Goal: Task Accomplishment & Management: Use online tool/utility

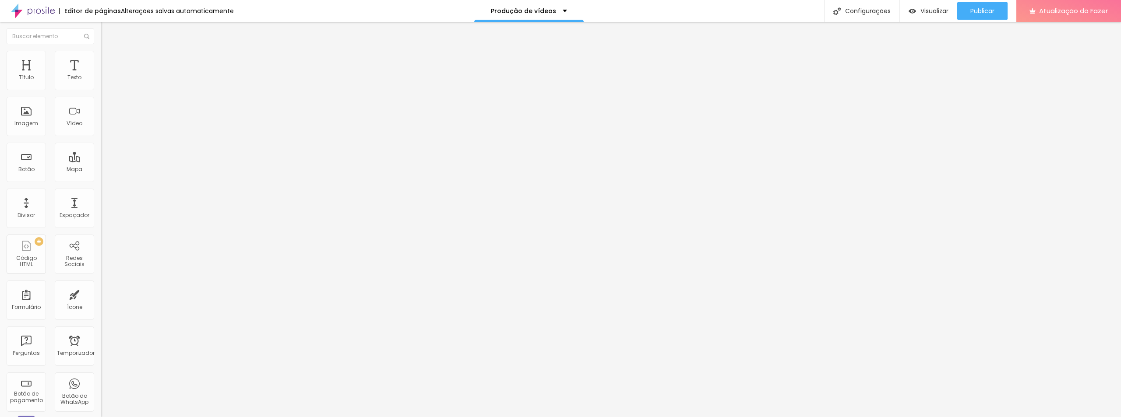
click at [101, 80] on font "Encaixotado" at bounding box center [118, 75] width 34 height 7
click at [109, 60] on font "Estilo" at bounding box center [116, 56] width 14 height 7
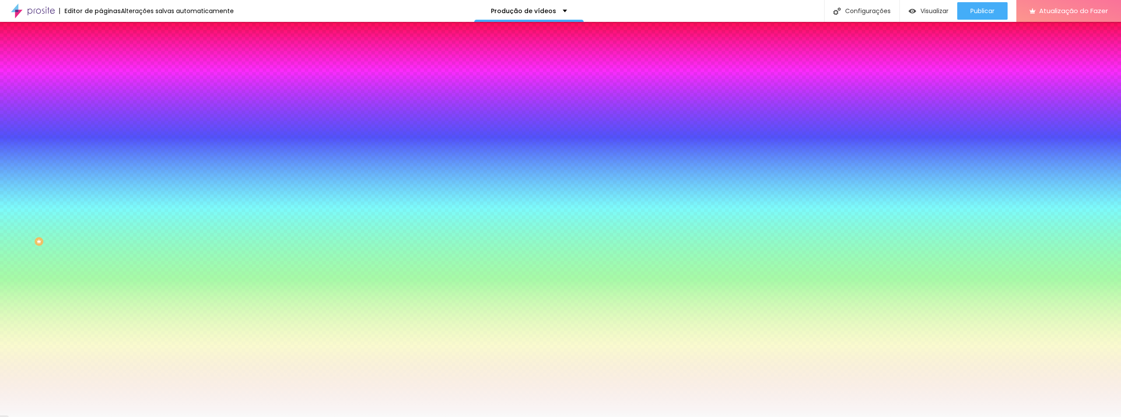
click at [101, 119] on div at bounding box center [151, 119] width 101 height 0
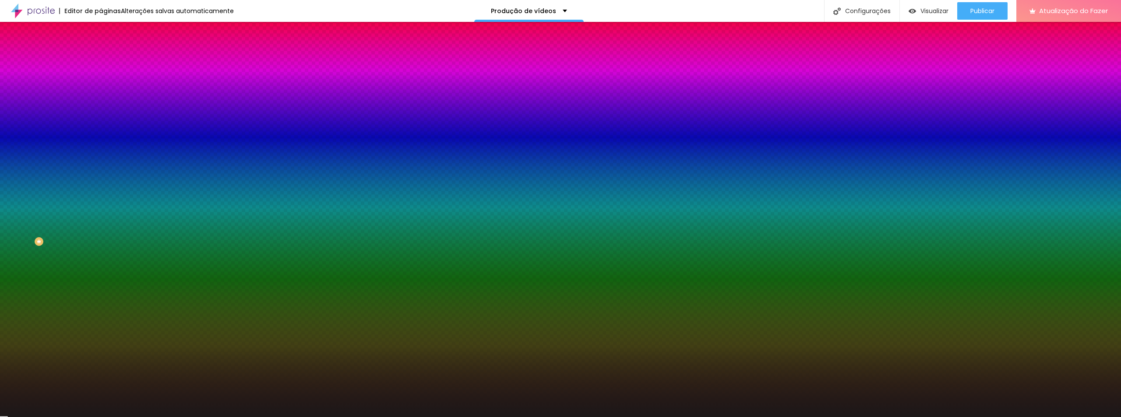
type input "#1B1818"
drag, startPoint x: 34, startPoint y: 212, endPoint x: 21, endPoint y: 229, distance: 21.2
click at [21, 229] on div at bounding box center [560, 208] width 1121 height 417
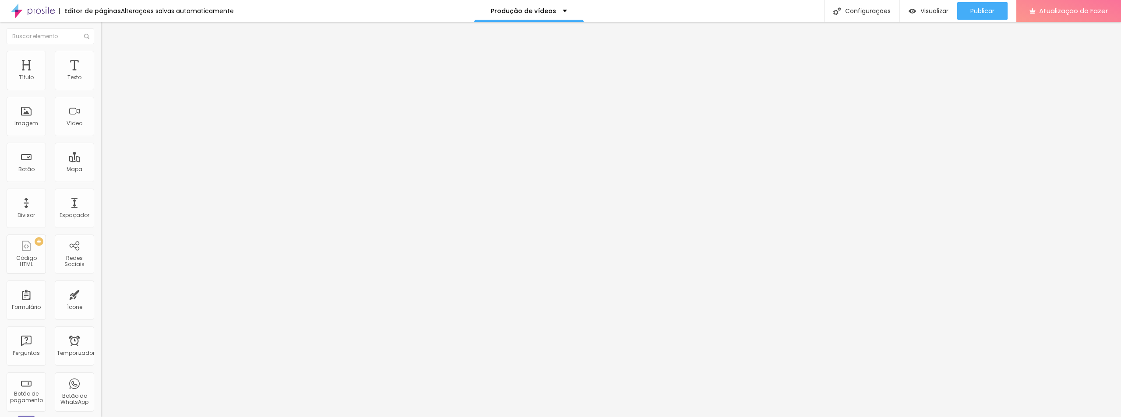
click at [109, 60] on font "Estilo" at bounding box center [116, 56] width 14 height 7
click at [101, 57] on li "Estilo" at bounding box center [151, 55] width 101 height 9
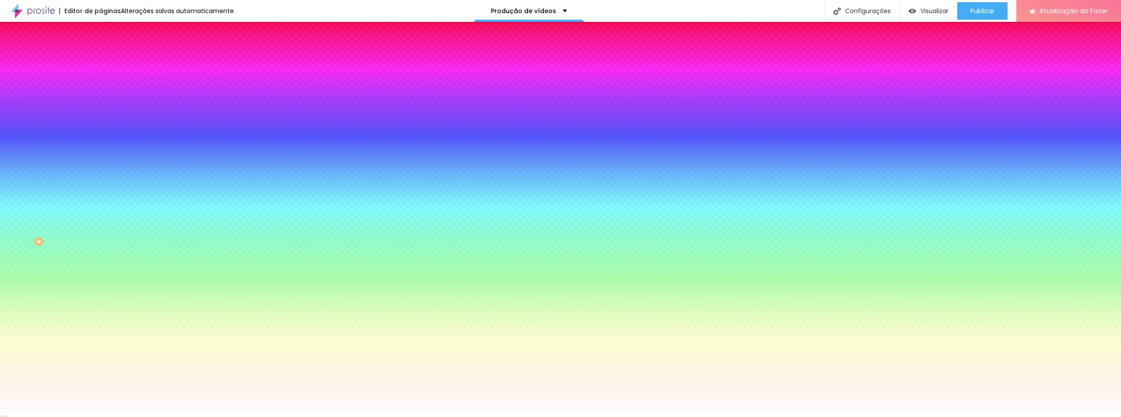
click at [101, 84] on div at bounding box center [151, 84] width 101 height 0
drag, startPoint x: 74, startPoint y: 149, endPoint x: 78, endPoint y: 156, distance: 7.4
click at [78, 156] on div at bounding box center [560, 208] width 1121 height 417
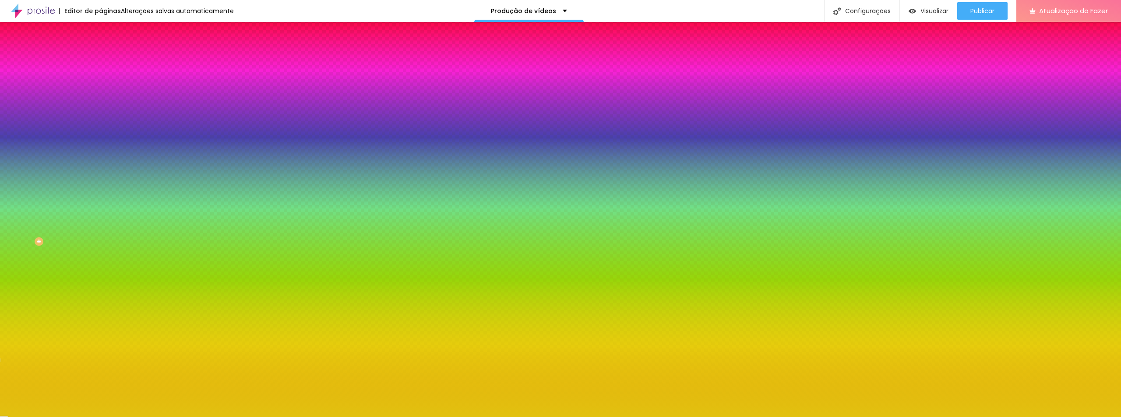
click at [67, 106] on div at bounding box center [560, 208] width 1121 height 417
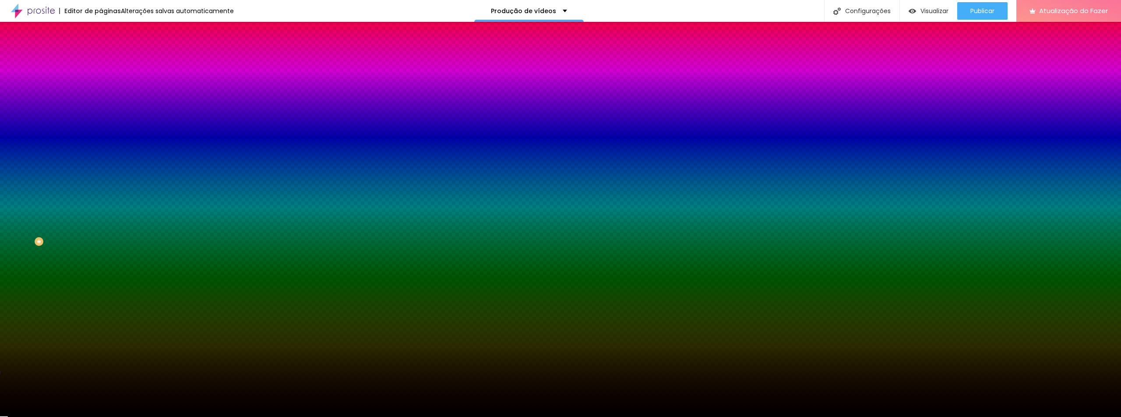
type input "#000000"
drag, startPoint x: 35, startPoint y: 147, endPoint x: 15, endPoint y: 167, distance: 27.9
click at [101, 167] on div "Editar nulo Conteúdo Estilo Avançado Cor de fundo Voltar ao padrão #000000 0 Bo…" at bounding box center [151, 220] width 101 height 396
click at [101, 234] on div "Editar nulo Conteúdo Estilo Avançado Cor de fundo Voltar ao padrão #000000 0 Bo…" at bounding box center [151, 220] width 101 height 396
type input "61"
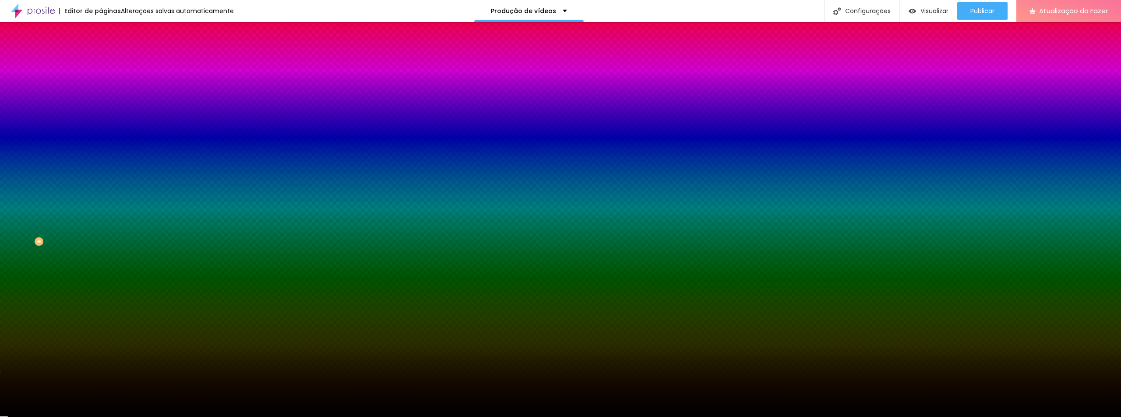
type input "61"
type input "66"
type input "72"
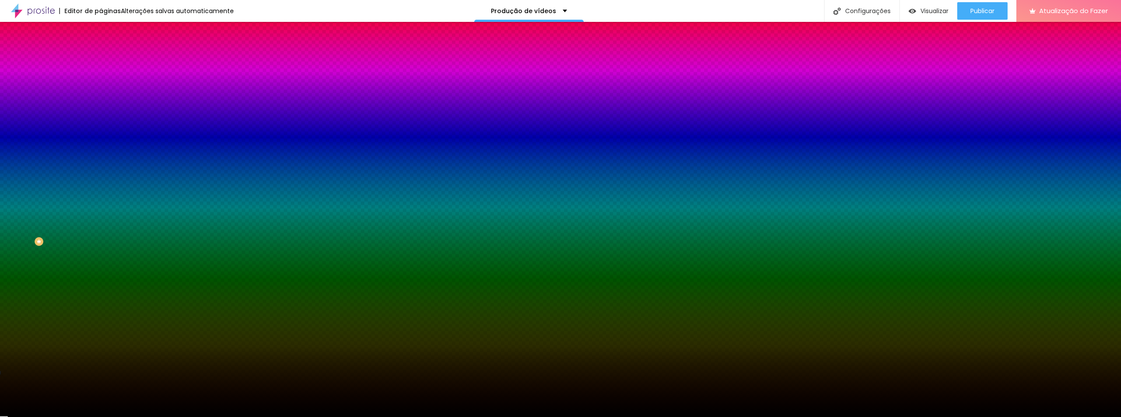
type input "74"
type input "77"
type input "87"
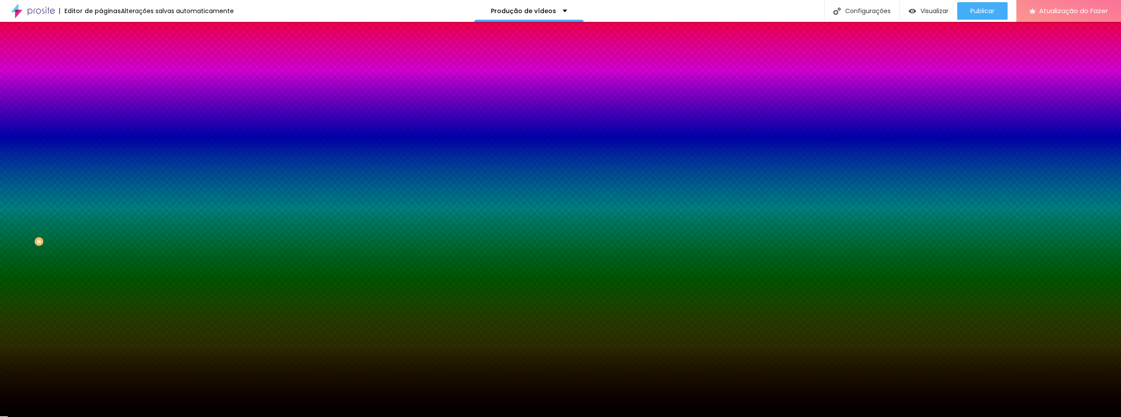
type input "87"
type input "92"
type input "97"
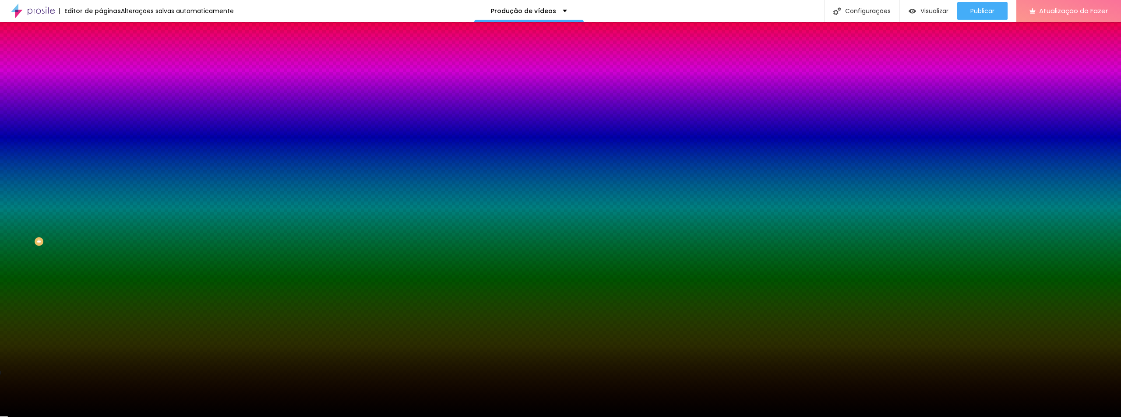
type input "99"
type input "102"
type input "104"
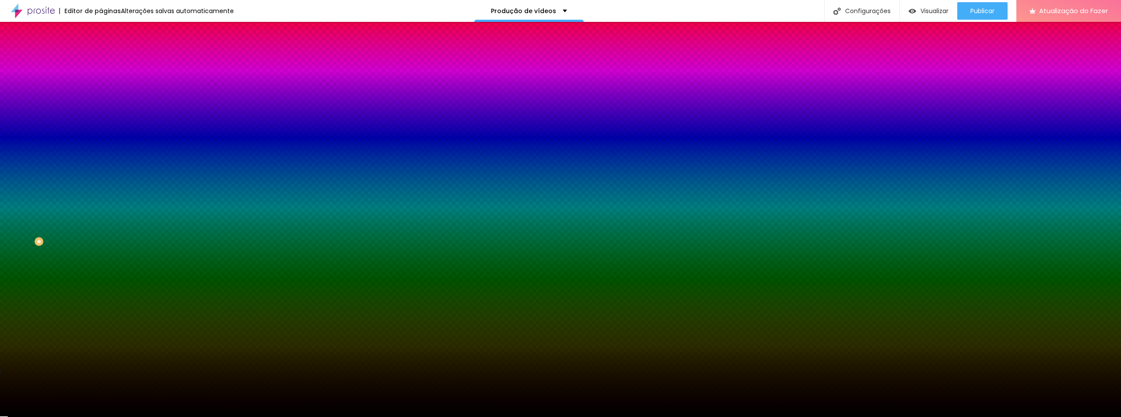
type input "104"
type input "107"
type input "114"
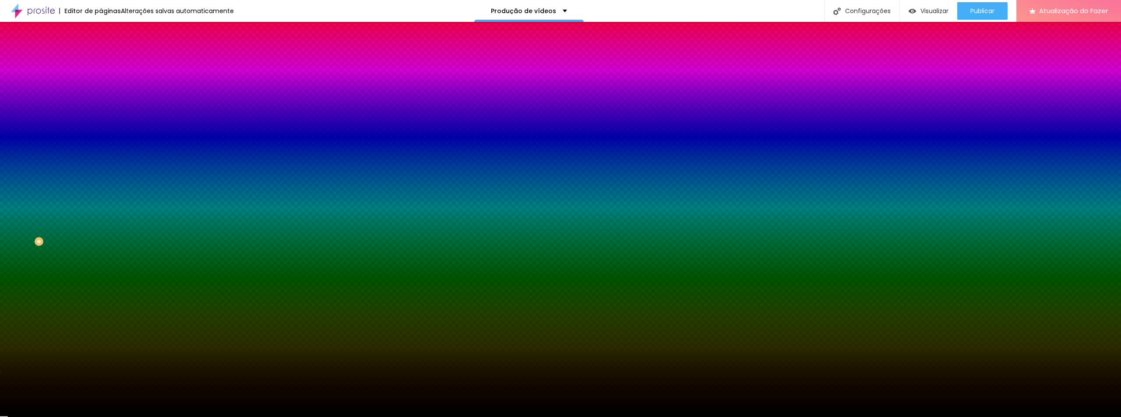
type input "122"
type input "128"
type input "137"
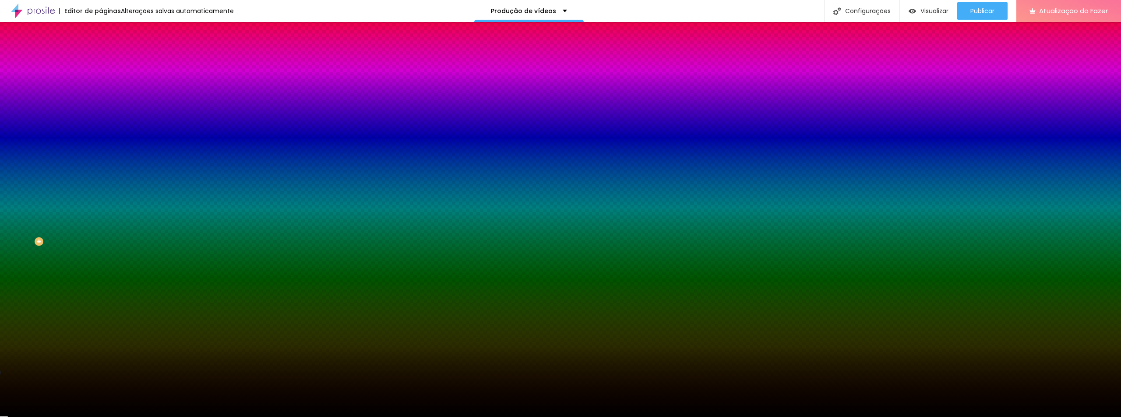
type input "137"
type input "146"
type input "153"
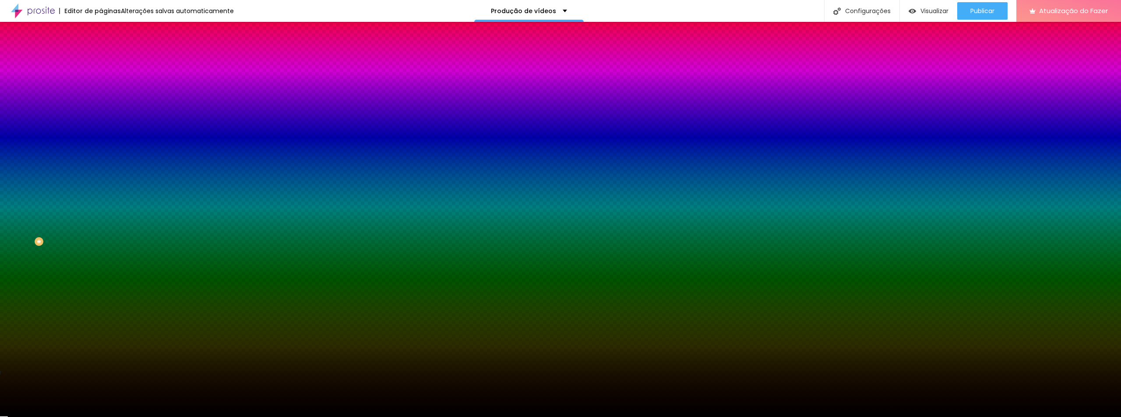
drag, startPoint x: 22, startPoint y: 105, endPoint x: 60, endPoint y: 106, distance: 37.7
type input "148"
click at [101, 194] on input "range" at bounding box center [129, 197] width 57 height 7
type input "148"
type input "138"
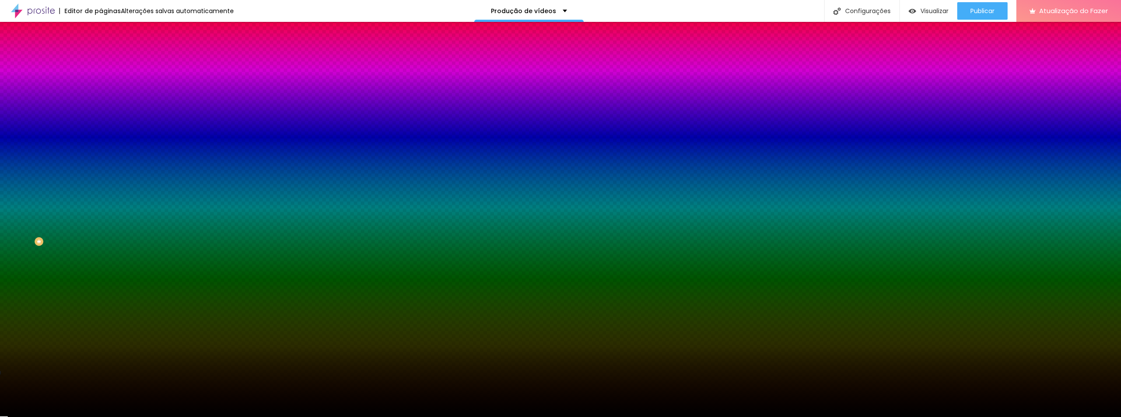
type input "138"
type input "104"
type input "87"
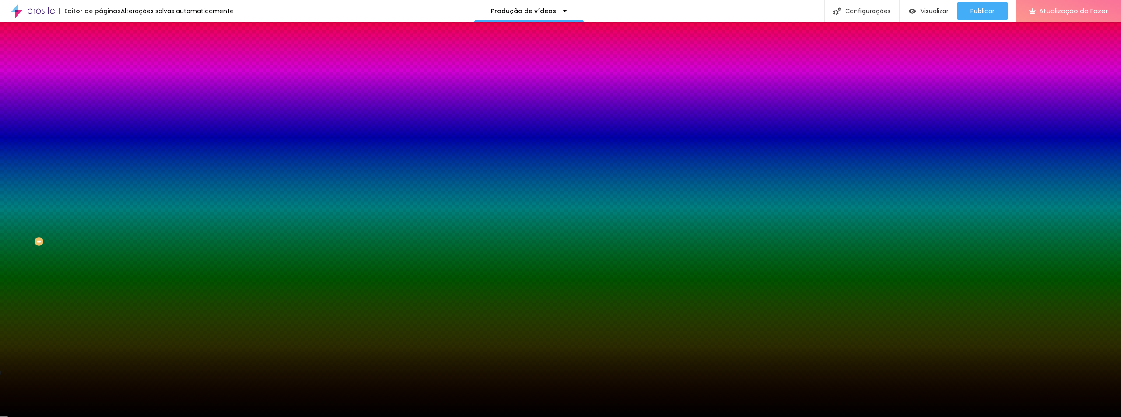
type input "77"
type input "64"
type input "51"
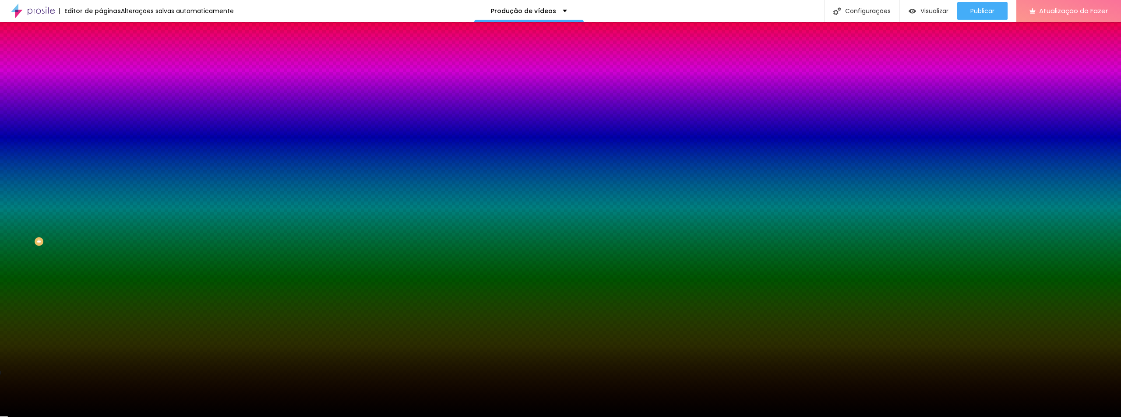
type input "51"
type input "43"
type input "33"
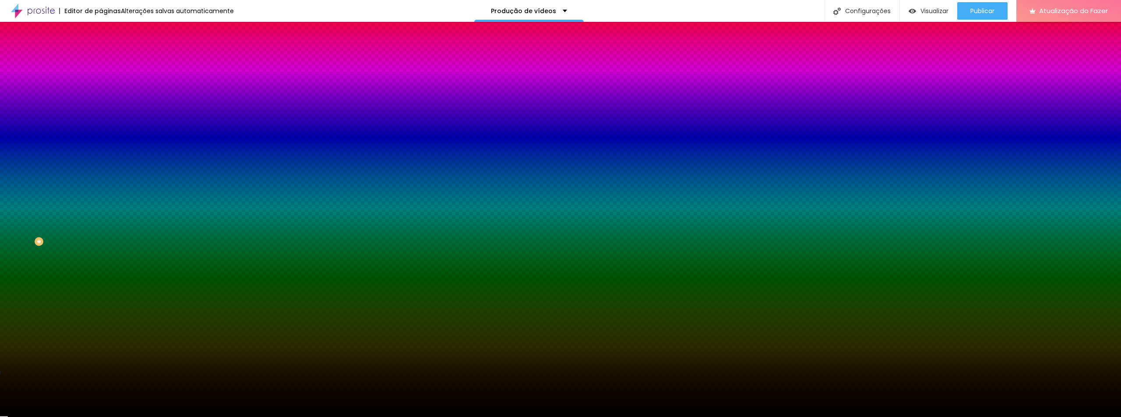
type input "23"
type input "21"
type input "16"
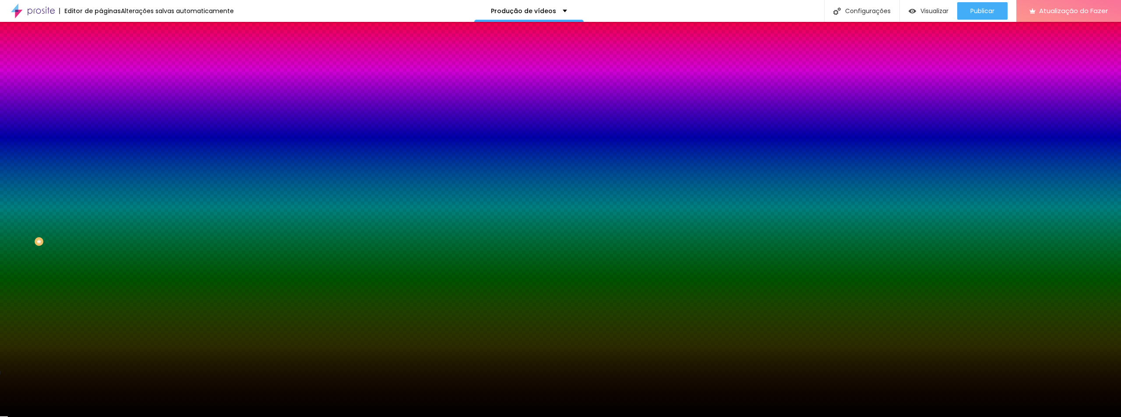
type input "16"
type input "13"
type input "87"
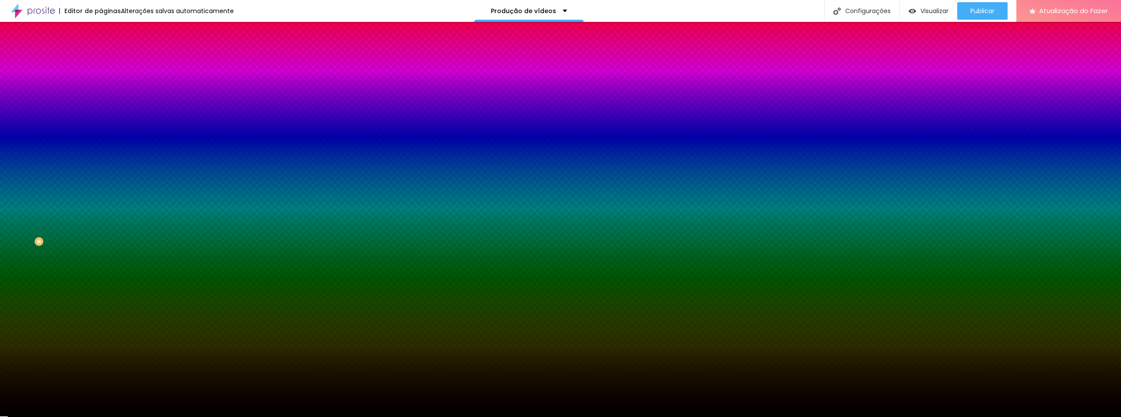
type input "200"
type input "194"
type input "105"
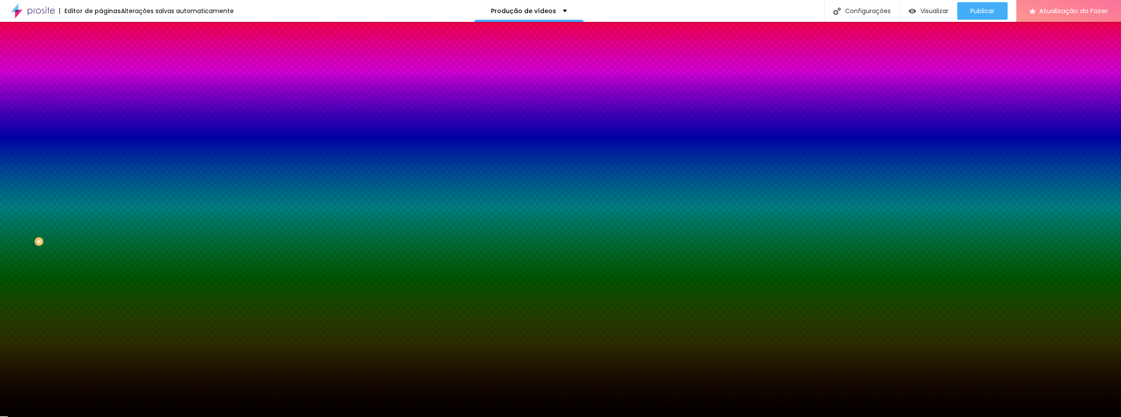
type input "105"
type input "95"
type input "87"
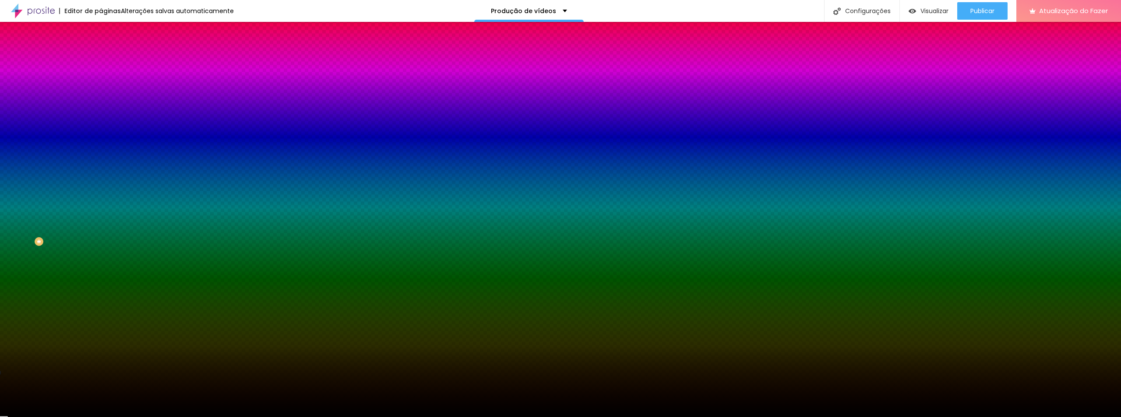
type input "82"
type input "77"
type input "76"
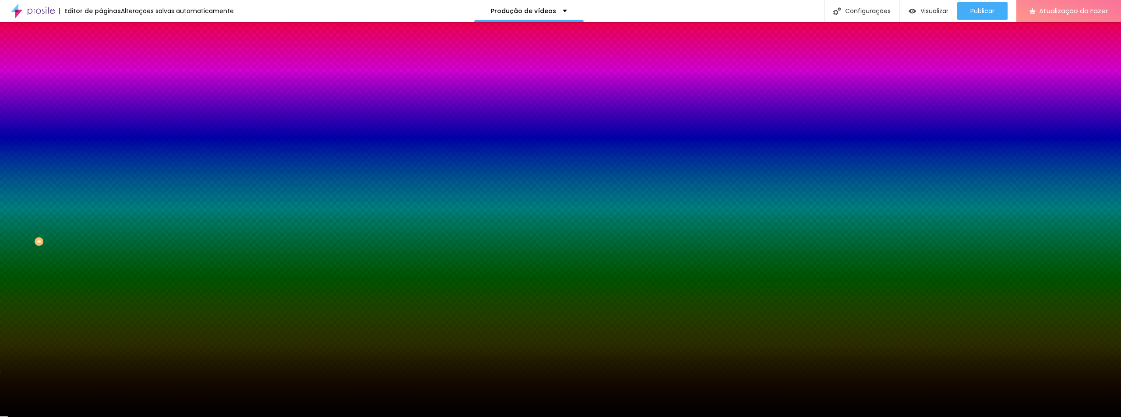
type input "76"
type input "71"
type input "69"
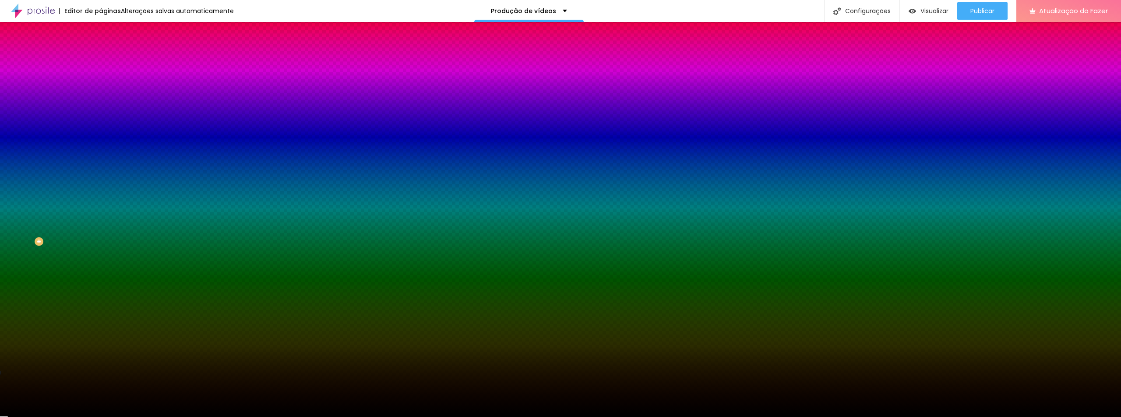
type input "67"
type input "66"
type input "64"
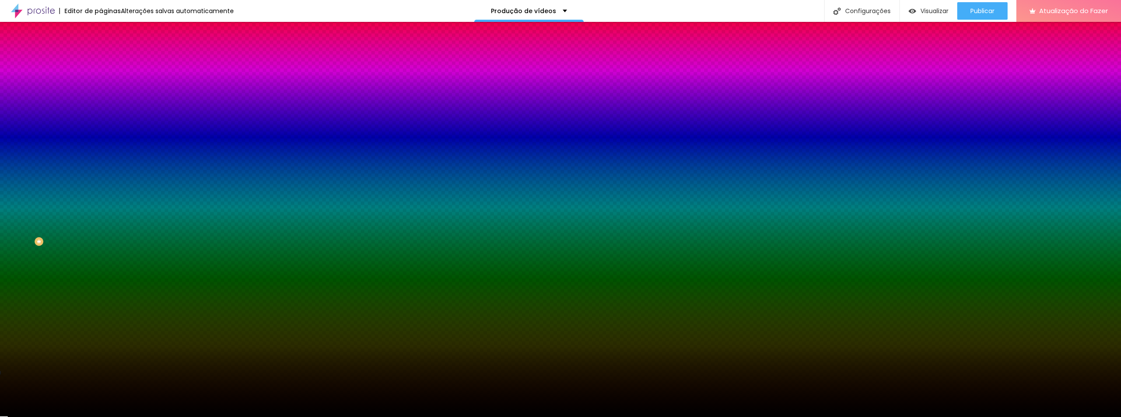
type input "64"
type input "61"
type input "59"
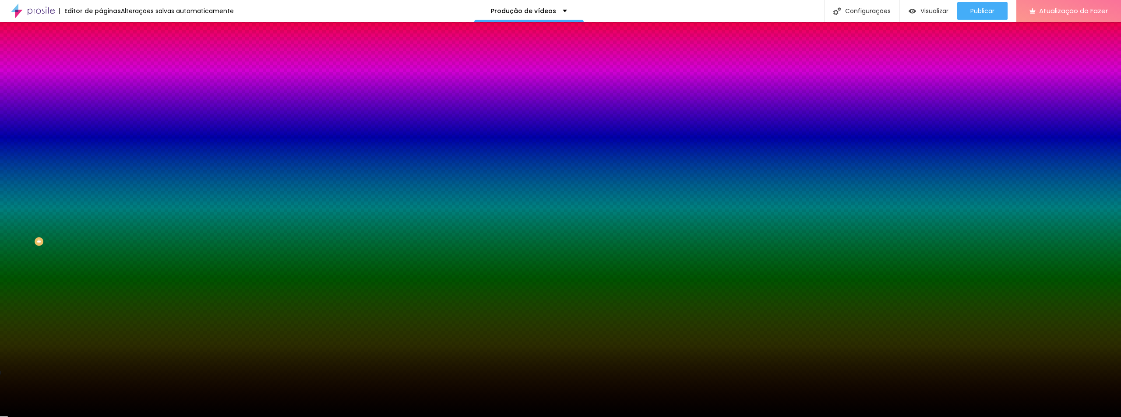
type input "58"
type input "54"
type input "51"
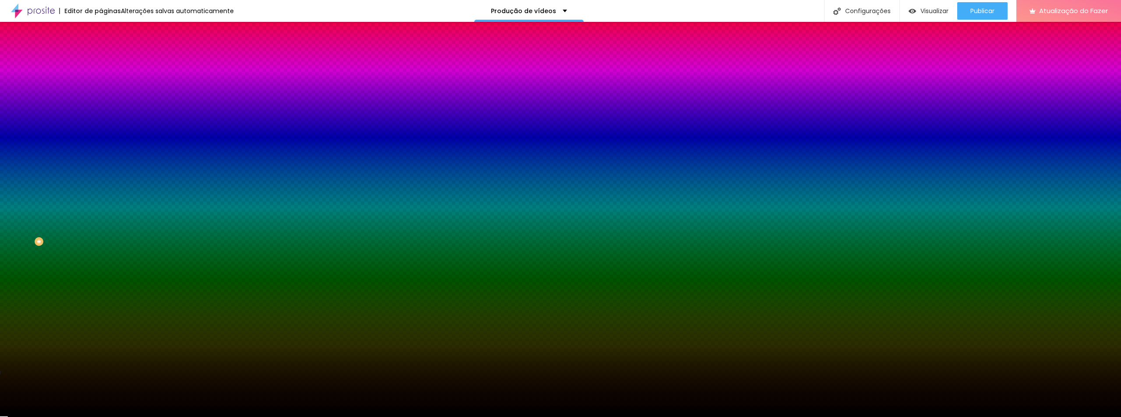
type input "51"
type input "46"
type input "35"
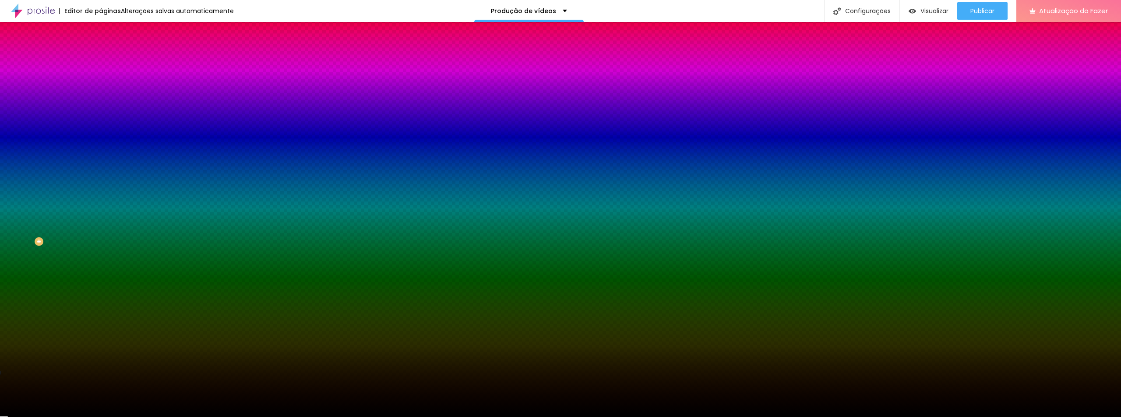
type input "31"
type input "25"
type input "23"
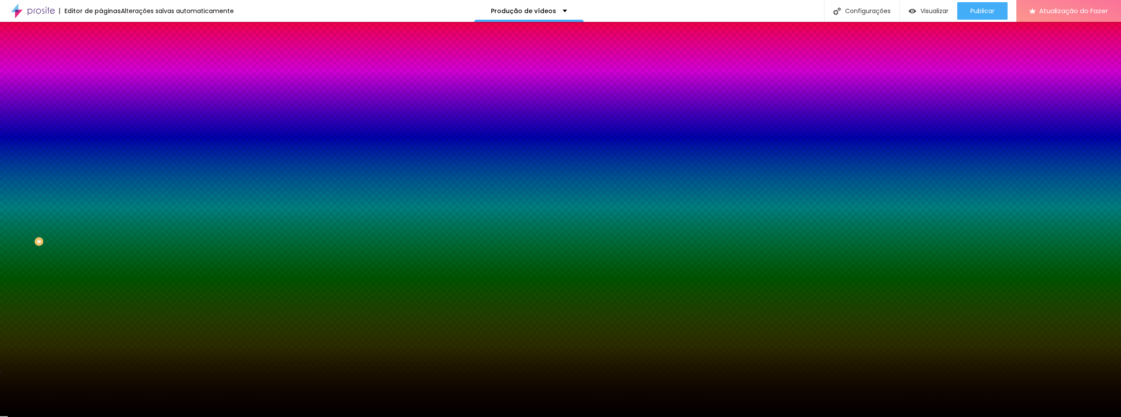
type input "23"
type input "18"
type input "16"
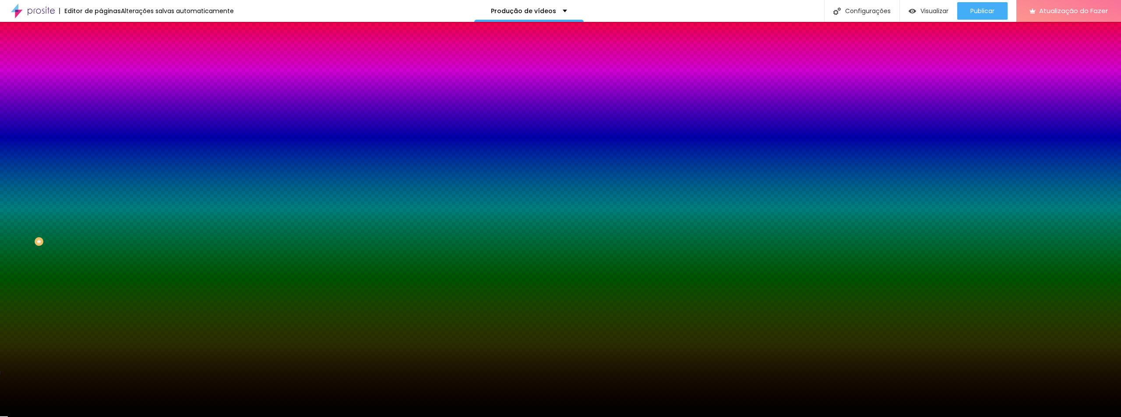
type input "13"
type input "11"
type input "10"
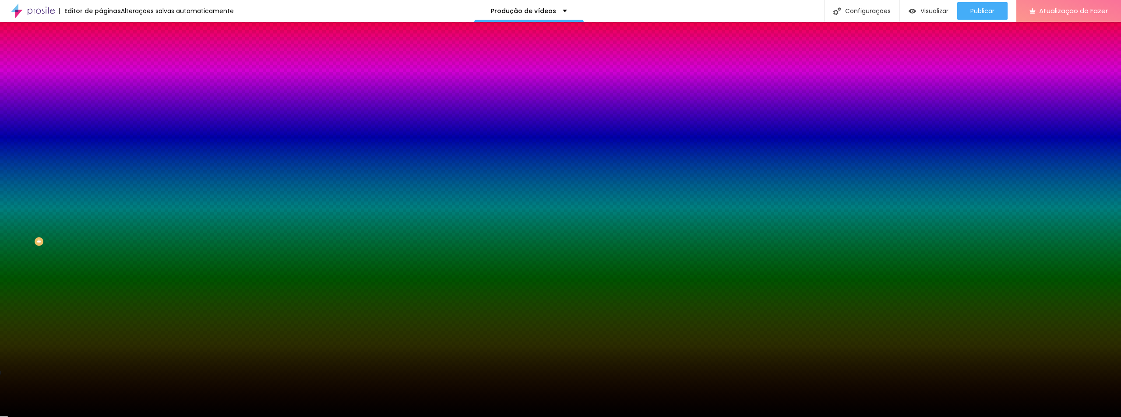
type input "10"
type input "8"
type input "13"
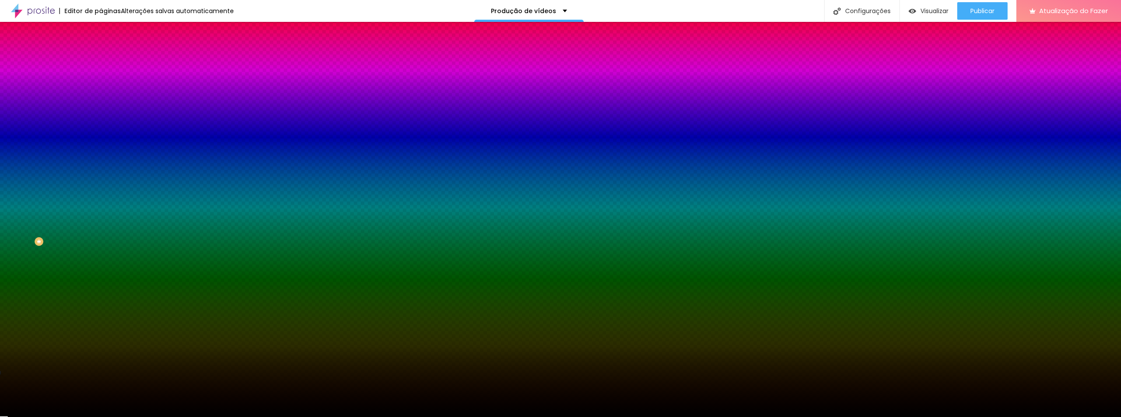
type input "18"
type input "36"
type input "69"
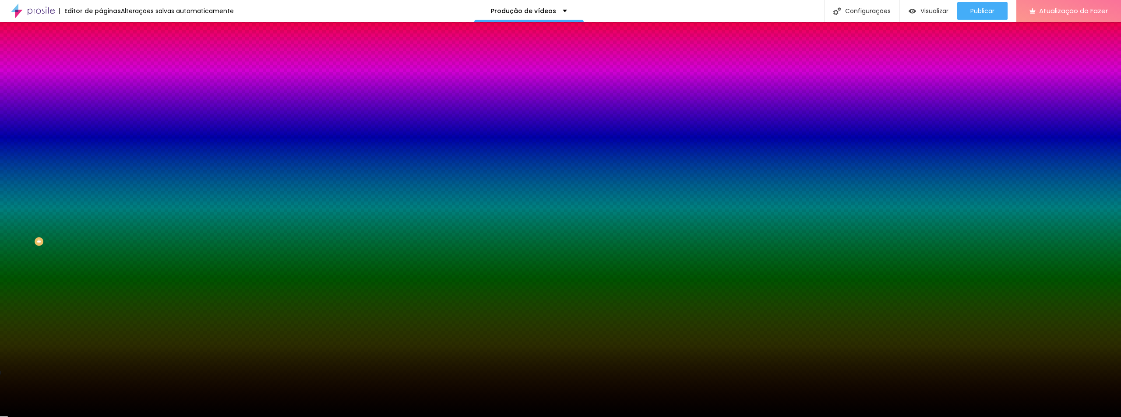
type input "69"
type input "76"
type input "81"
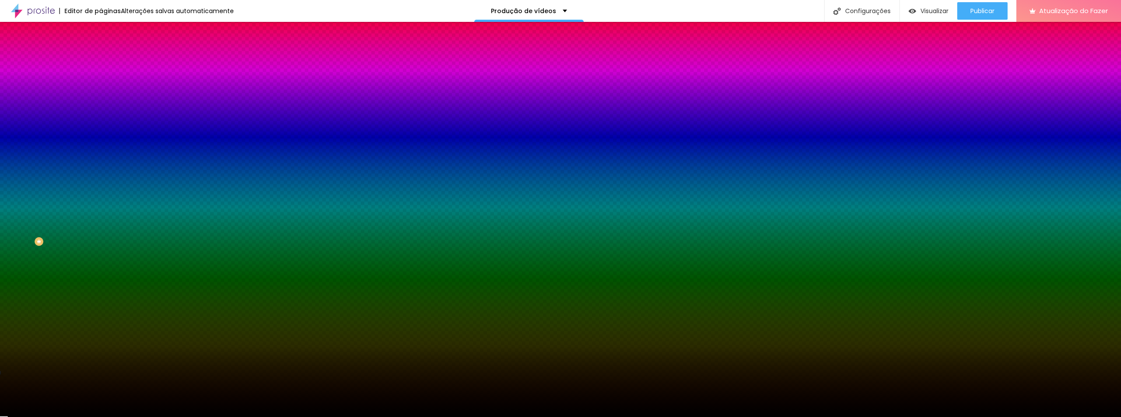
type input "84"
type input "86"
type input "89"
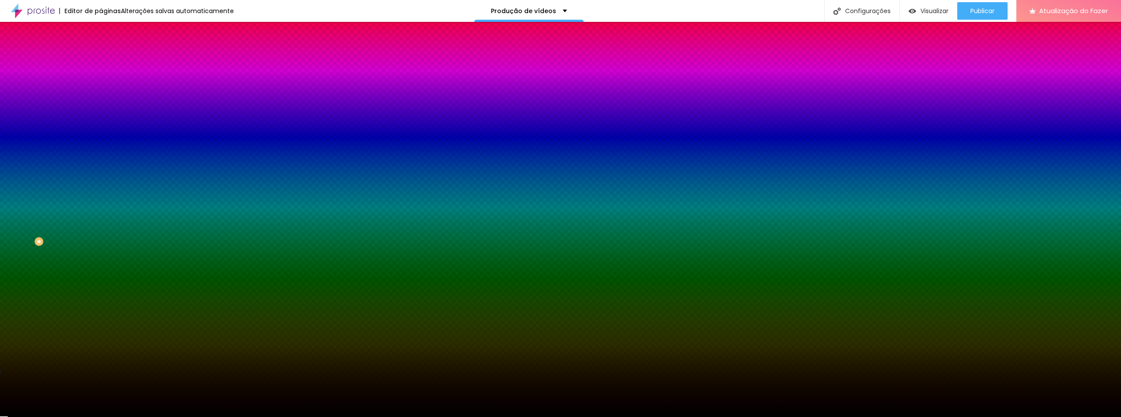
type input "89"
type input "91"
type input "95"
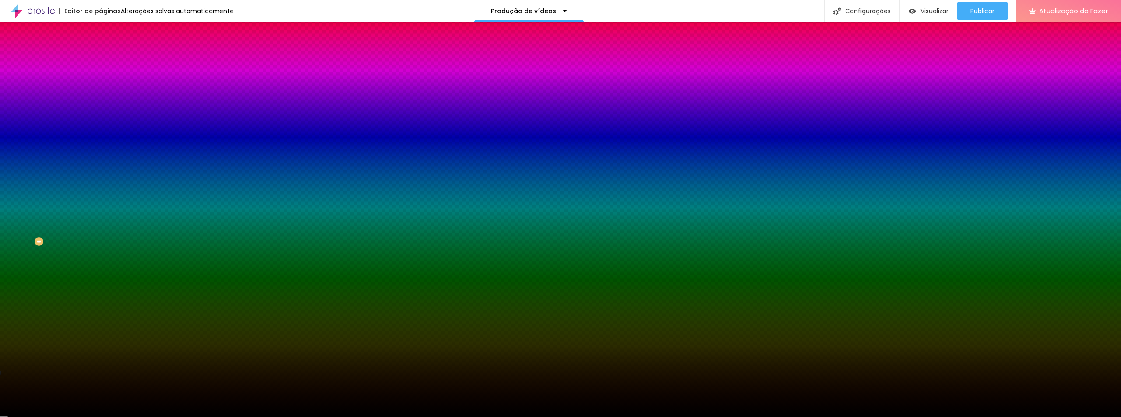
type input "97"
type input "99"
type input "100"
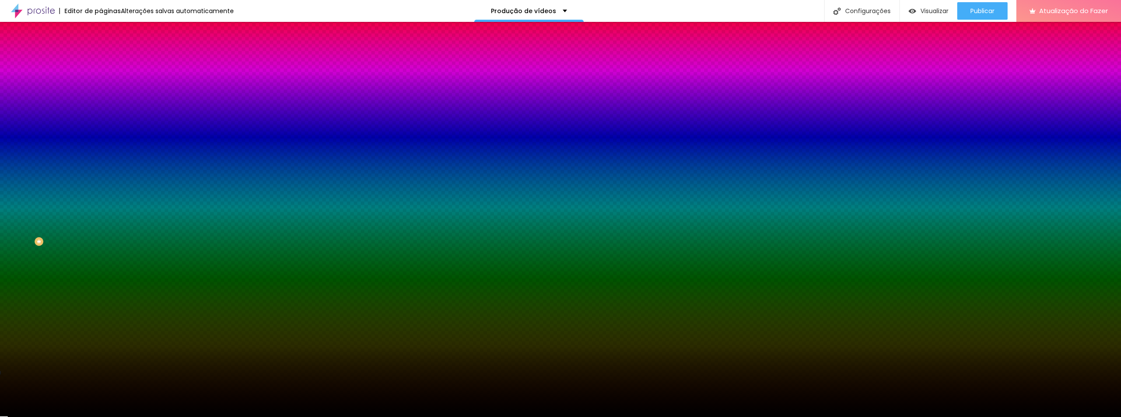
type input "100"
type input "102"
type input "104"
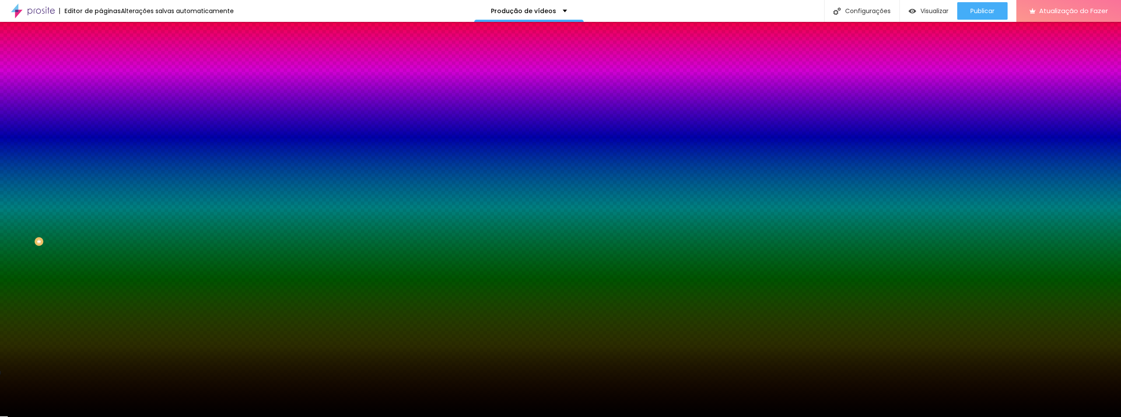
type input "105"
type input "107"
type input "112"
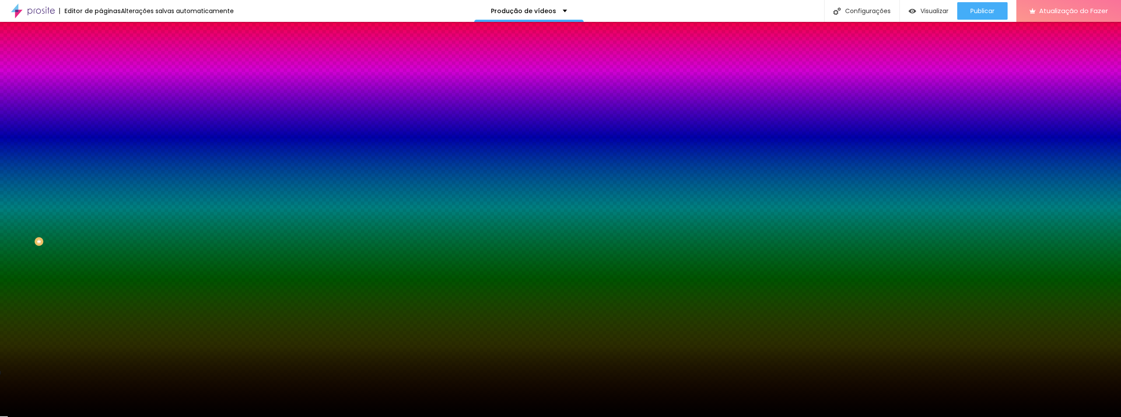
type input "112"
type input "118"
type input "122"
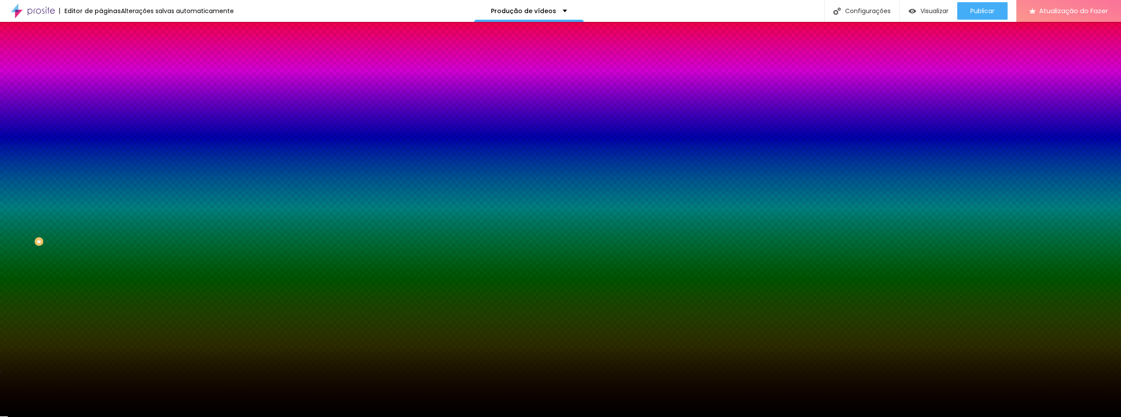
drag, startPoint x: 60, startPoint y: 104, endPoint x: 53, endPoint y: 107, distance: 7.7
type input "122"
click at [101, 194] on input "range" at bounding box center [129, 197] width 57 height 7
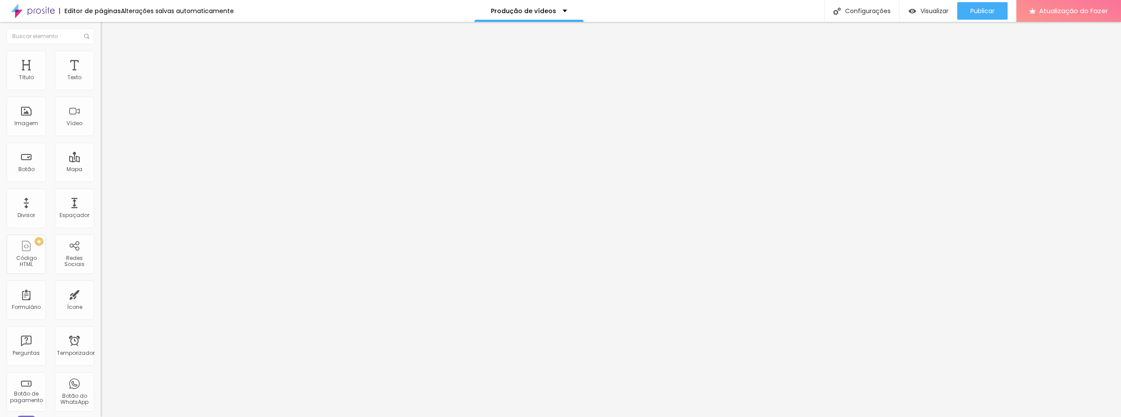
click at [109, 62] on font "Avançado" at bounding box center [123, 65] width 29 height 7
type input "30"
type input "35"
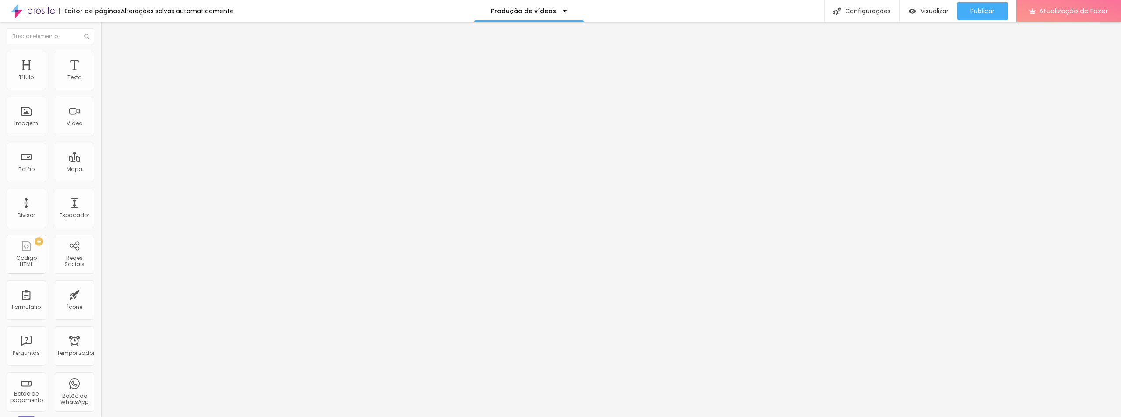
type input "30"
type input "25"
type input "20"
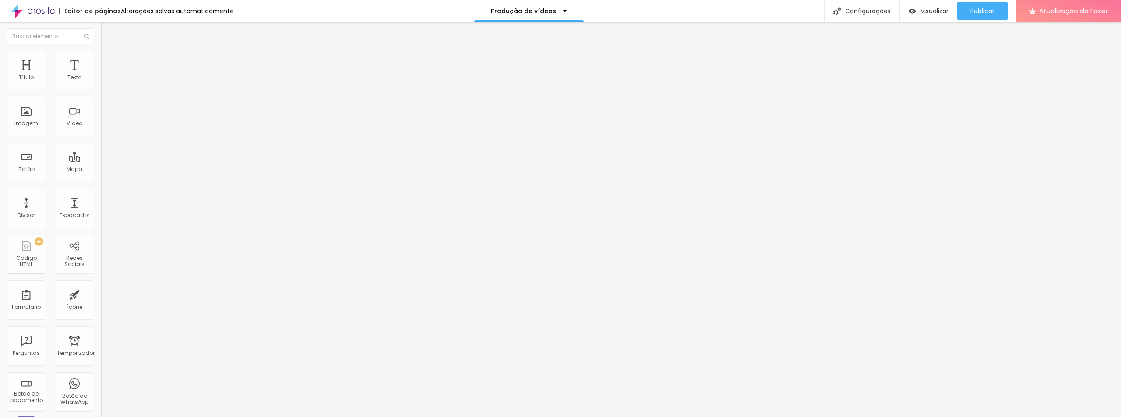
type input "20"
type input "15"
type input "10"
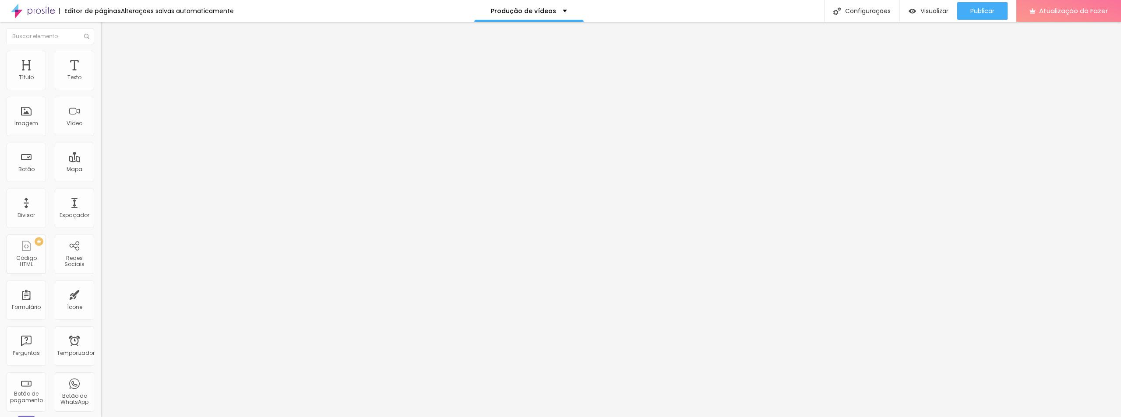
drag, startPoint x: 36, startPoint y: 85, endPoint x: 30, endPoint y: 87, distance: 6.5
type input "10"
click at [101, 170] on input "range" at bounding box center [129, 173] width 57 height 7
click at [101, 57] on li "Avançado" at bounding box center [151, 55] width 101 height 9
type input "19"
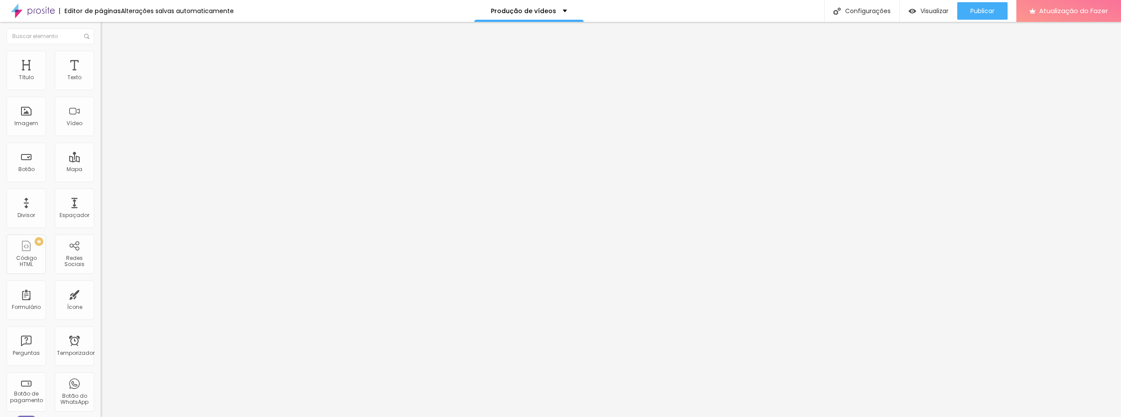
type input "19"
type input "25"
type input "26"
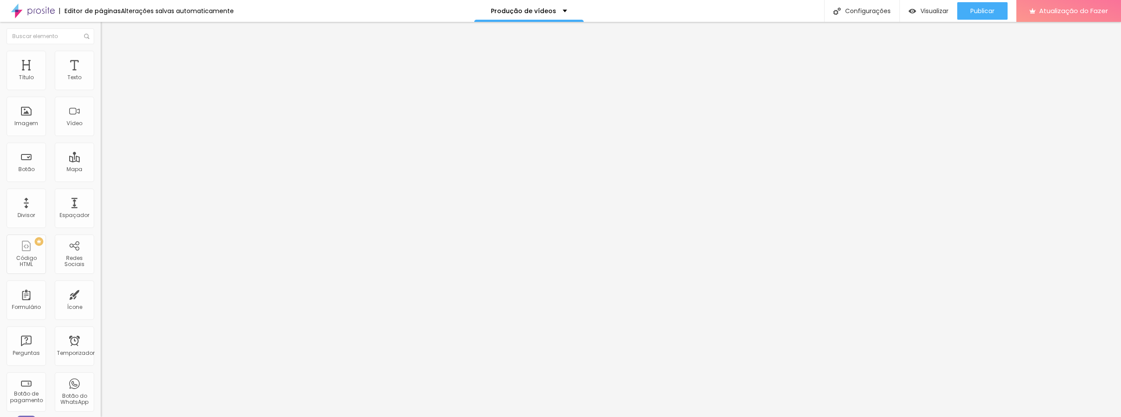
type input "24"
type input "21"
type input "19"
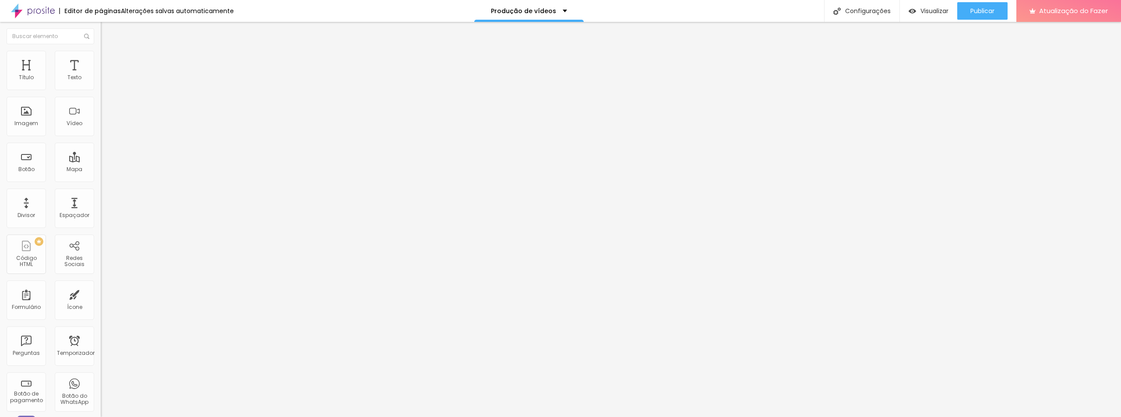
type input "19"
type input "16"
type input "13"
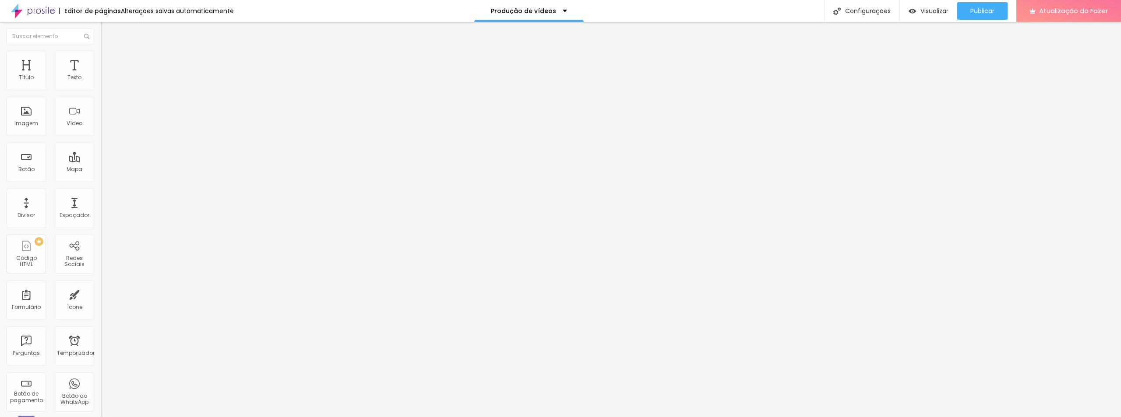
type input "11"
click at [101, 161] on input "range" at bounding box center [129, 164] width 57 height 7
click at [38, 6] on img at bounding box center [33, 11] width 44 height 22
click at [867, 12] on font "Configurações" at bounding box center [868, 11] width 46 height 9
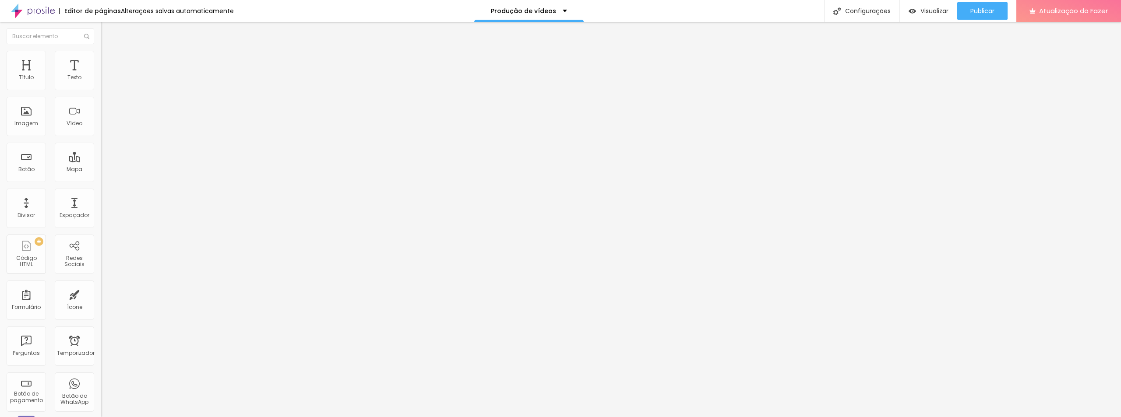
click at [101, 182] on img at bounding box center [104, 185] width 6 height 6
